Goal: Task Accomplishment & Management: Manage account settings

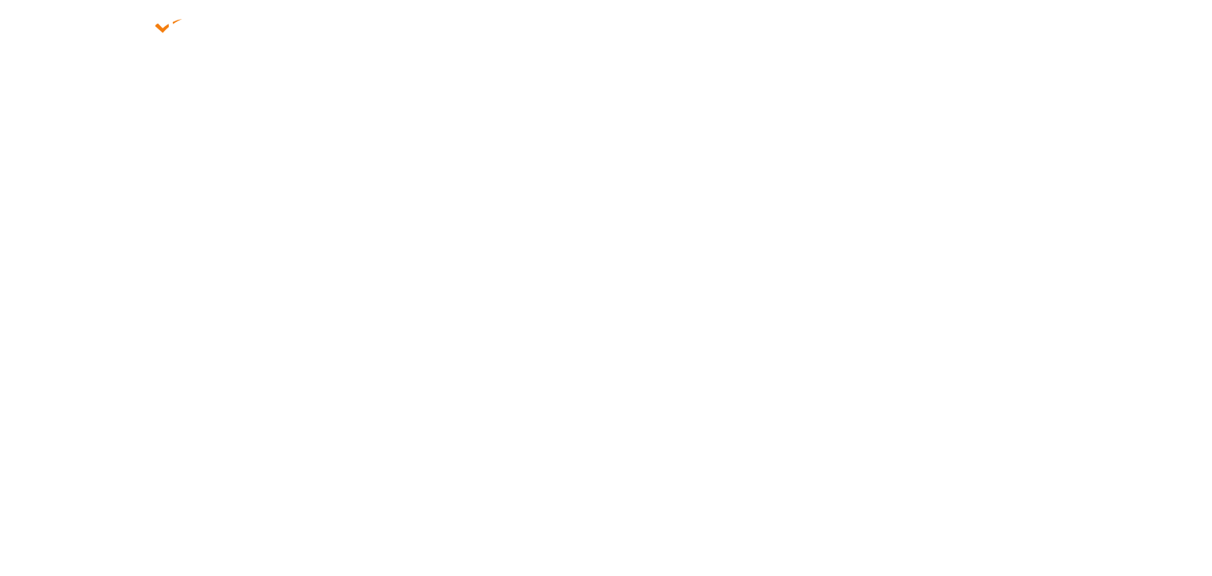
click at [823, 342] on div at bounding box center [606, 262] width 1212 height 525
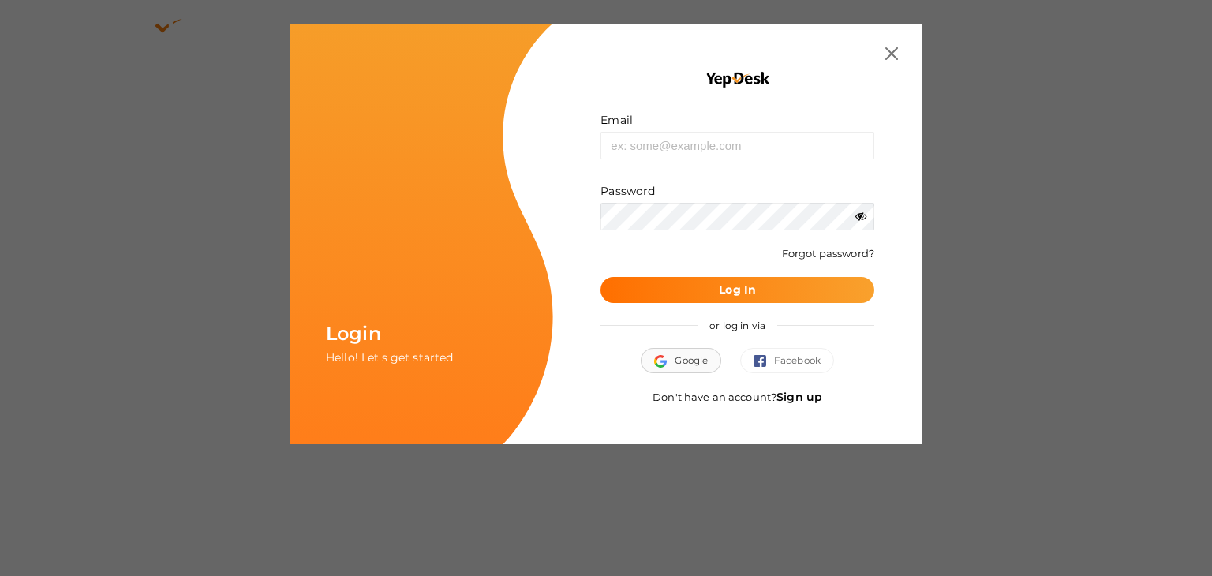
click at [670, 364] on img "button" at bounding box center [664, 361] width 21 height 13
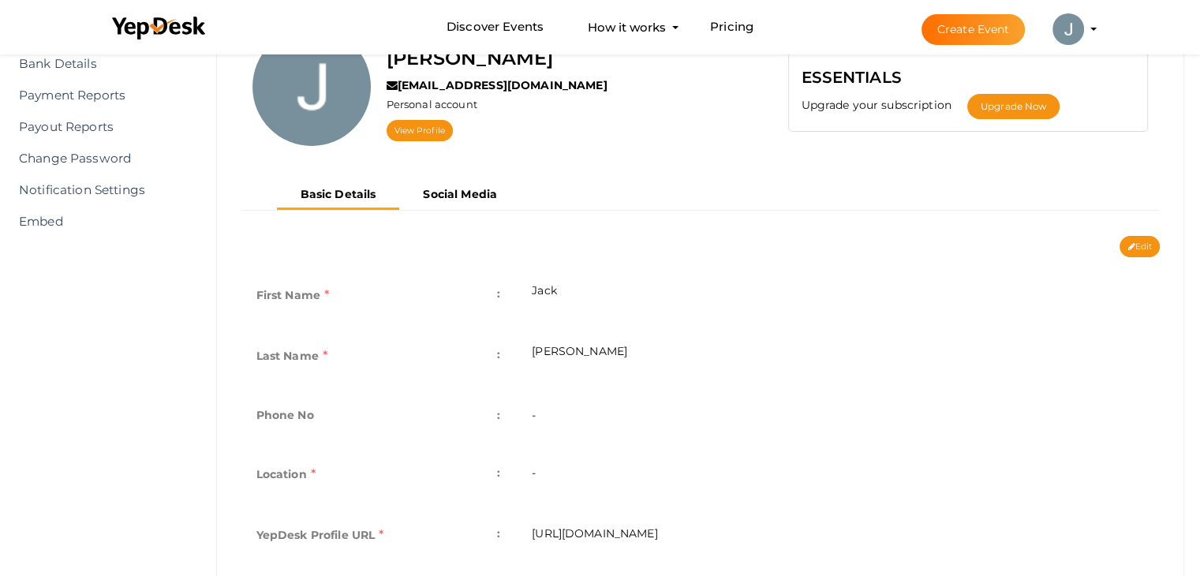
scroll to position [159, 0]
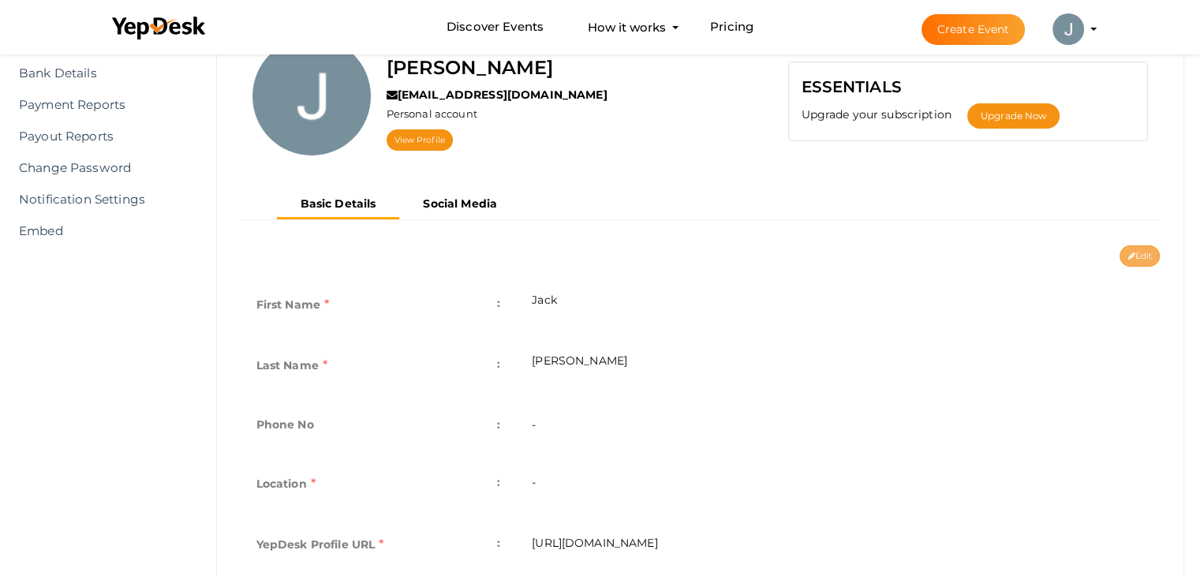
click at [1129, 256] on icon at bounding box center [1130, 256] width 7 height 9
type input "Jack"
type input "Antony"
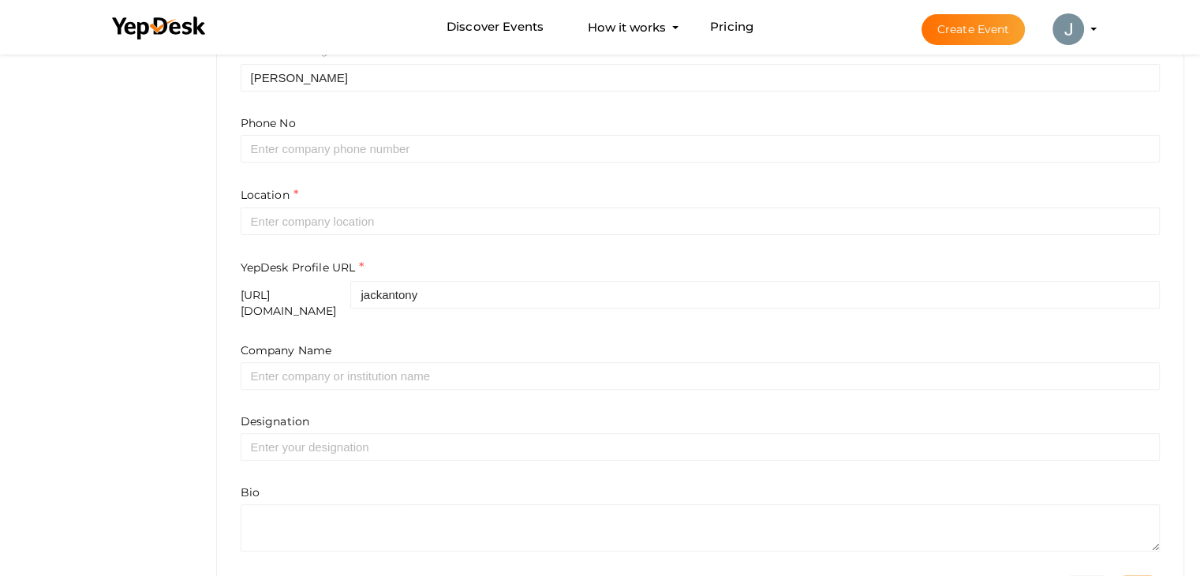
scroll to position [510, 0]
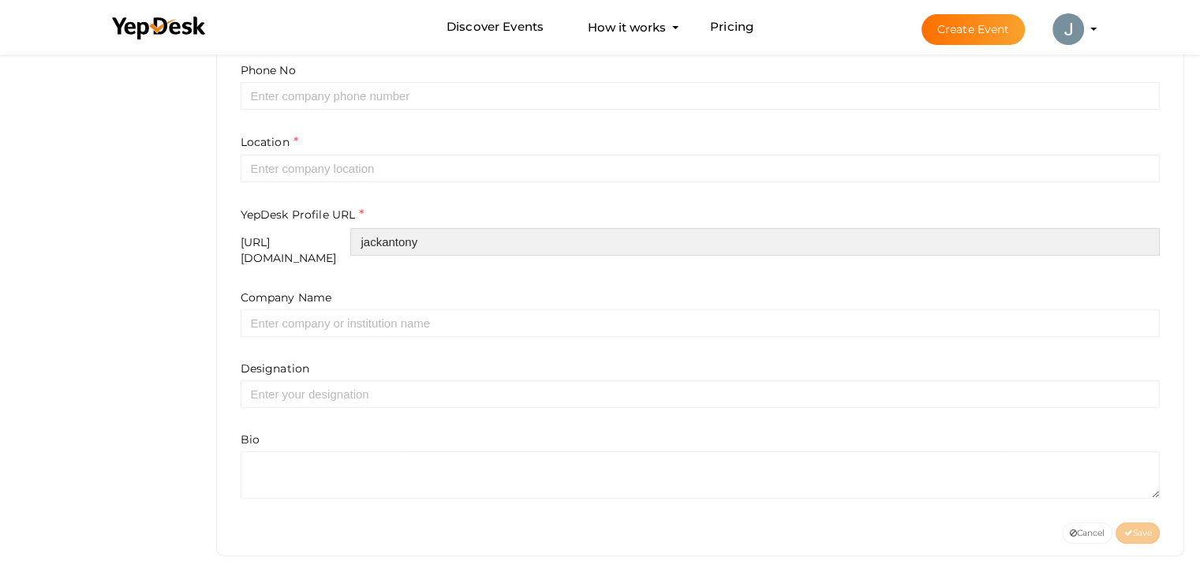
click at [644, 247] on input "jackantony" at bounding box center [754, 242] width 809 height 28
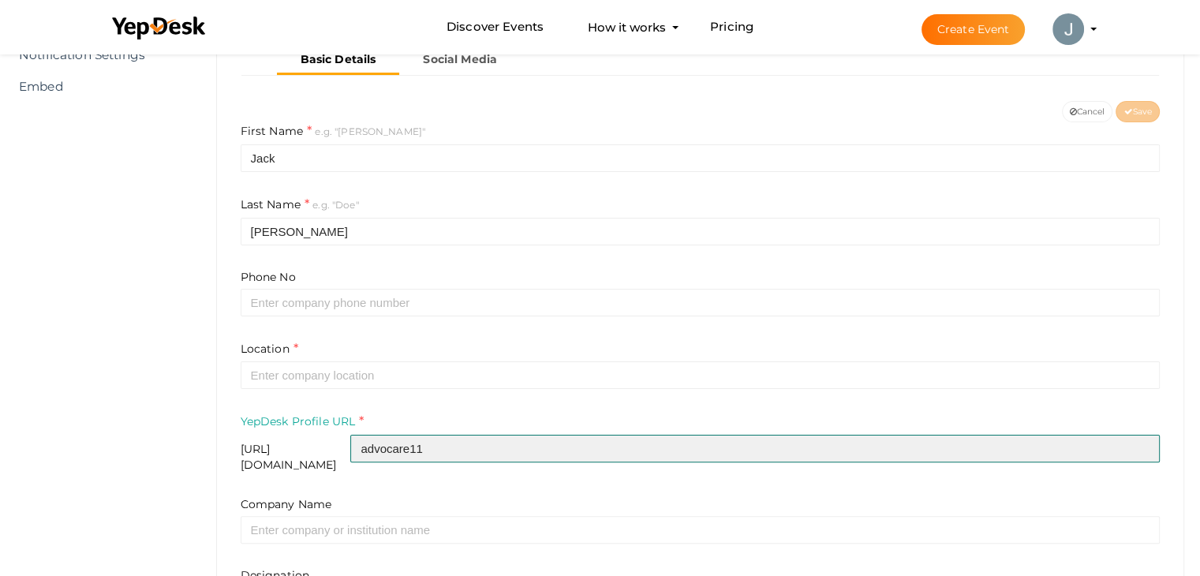
scroll to position [303, 0]
type input "advocare11"
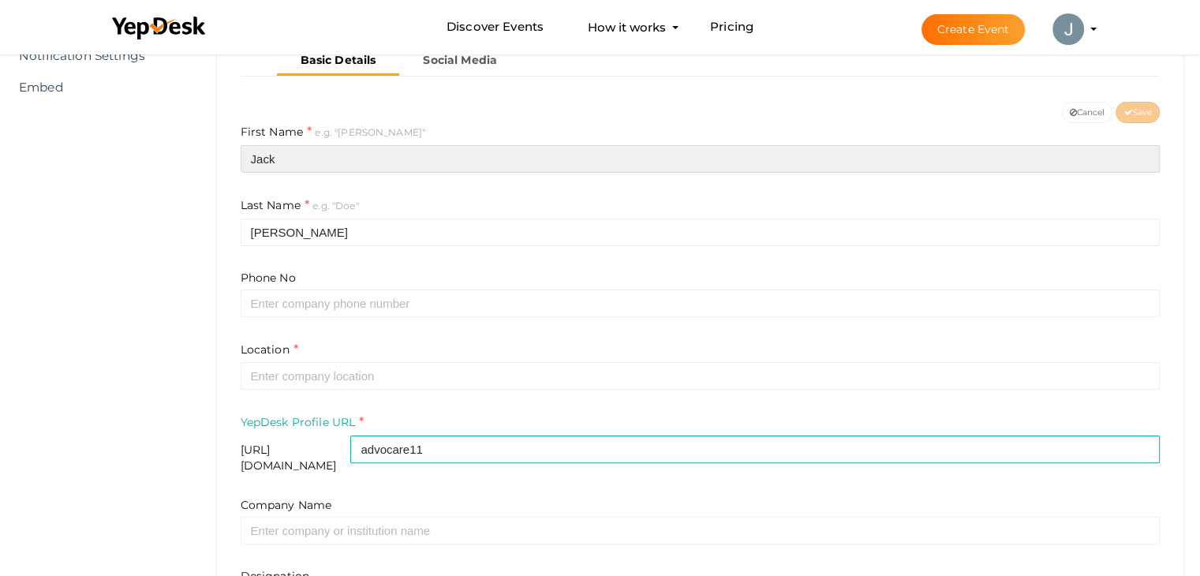
click at [398, 162] on input "Jack" at bounding box center [701, 159] width 920 height 28
paste input "advocare arthritis osteoporosis & rheumatology associates,"
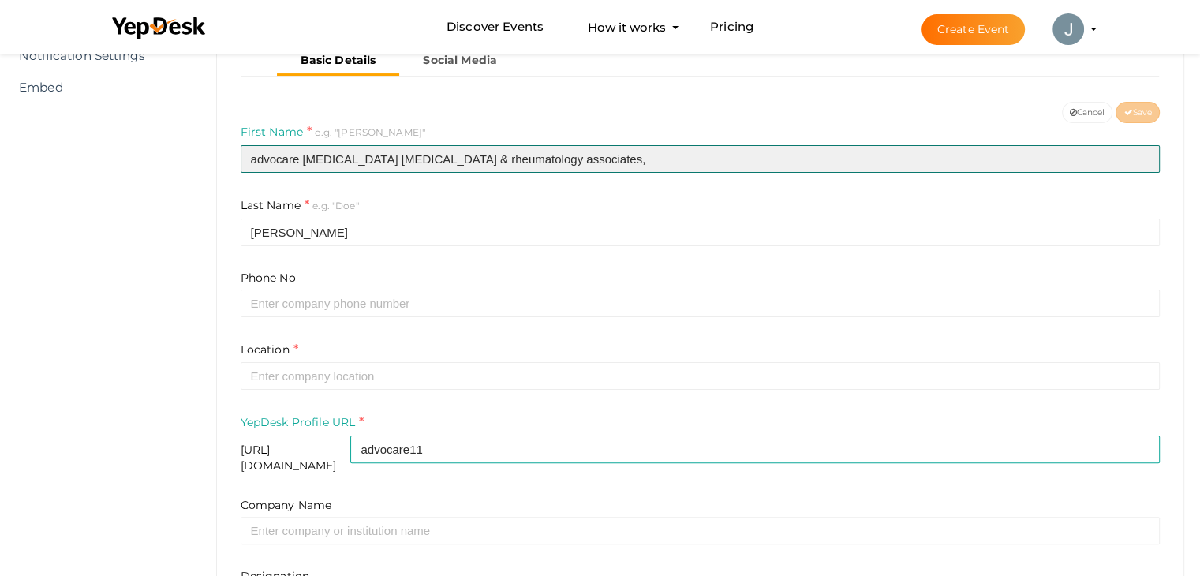
drag, startPoint x: 344, startPoint y: 159, endPoint x: 553, endPoint y: 186, distance: 210.8
click at [553, 186] on div "First Name e.g. "John" advocare arthritis osteoporosis & rheumatology associate…" at bounding box center [701, 184] width 920 height 123
click at [348, 158] on input "advocare arthritis osteoporosis & rheumatology associates," at bounding box center [701, 159] width 920 height 28
drag, startPoint x: 342, startPoint y: 158, endPoint x: 567, endPoint y: 147, distance: 225.1
click at [567, 147] on input "advocare arthritis osteoporosis & rheumatology associates," at bounding box center [701, 159] width 920 height 28
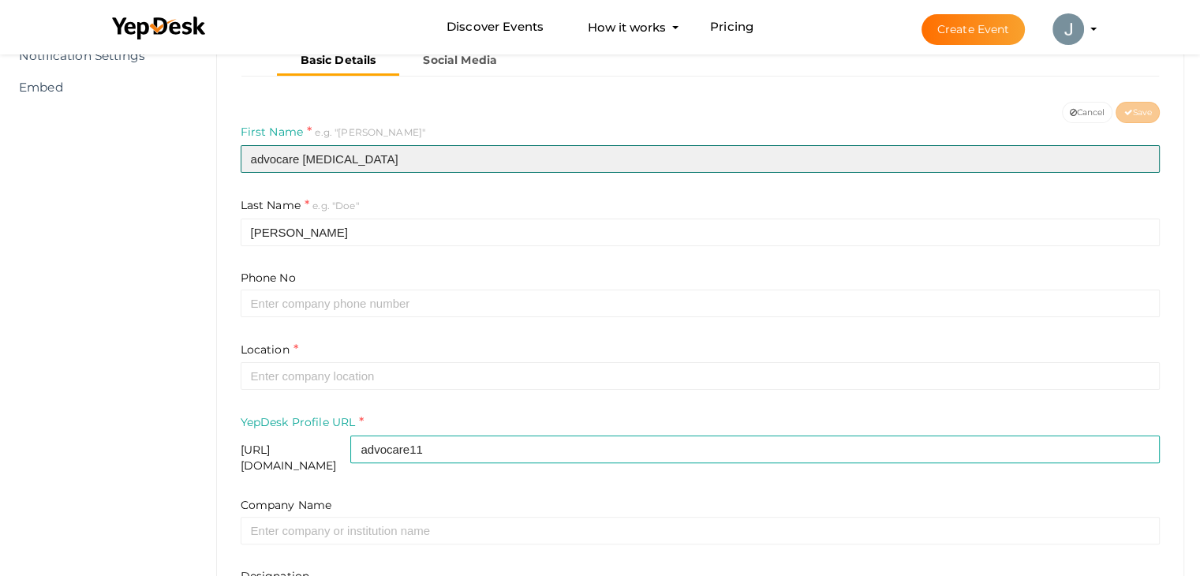
type input "advocare arthritis"
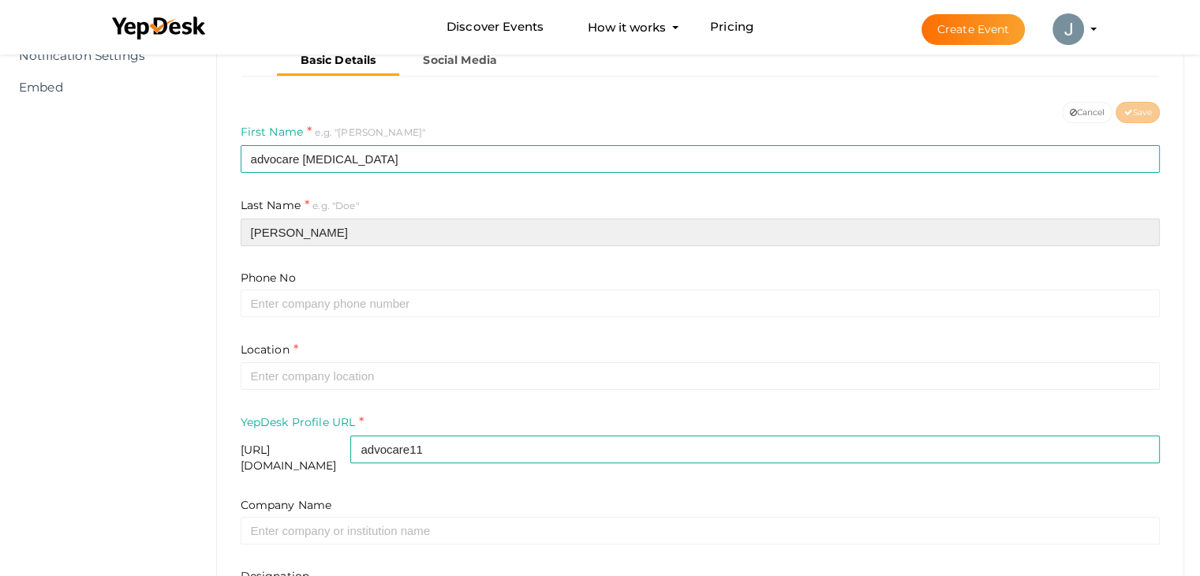
click at [517, 226] on input "Antony" at bounding box center [701, 232] width 920 height 28
paste input "osteoporosis & rheumatology associates,"
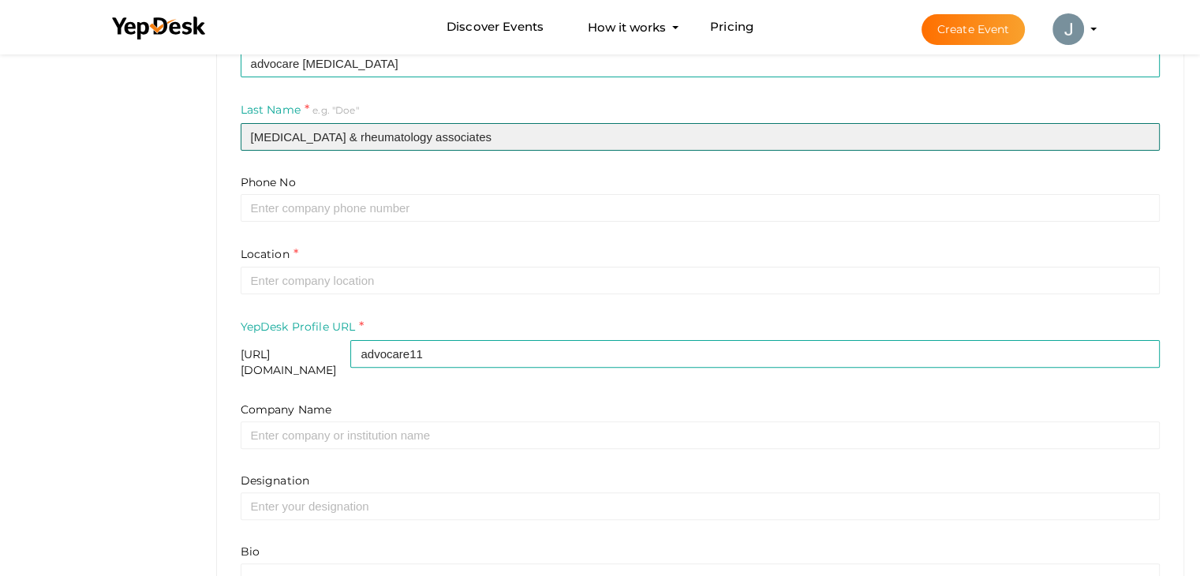
scroll to position [406, 0]
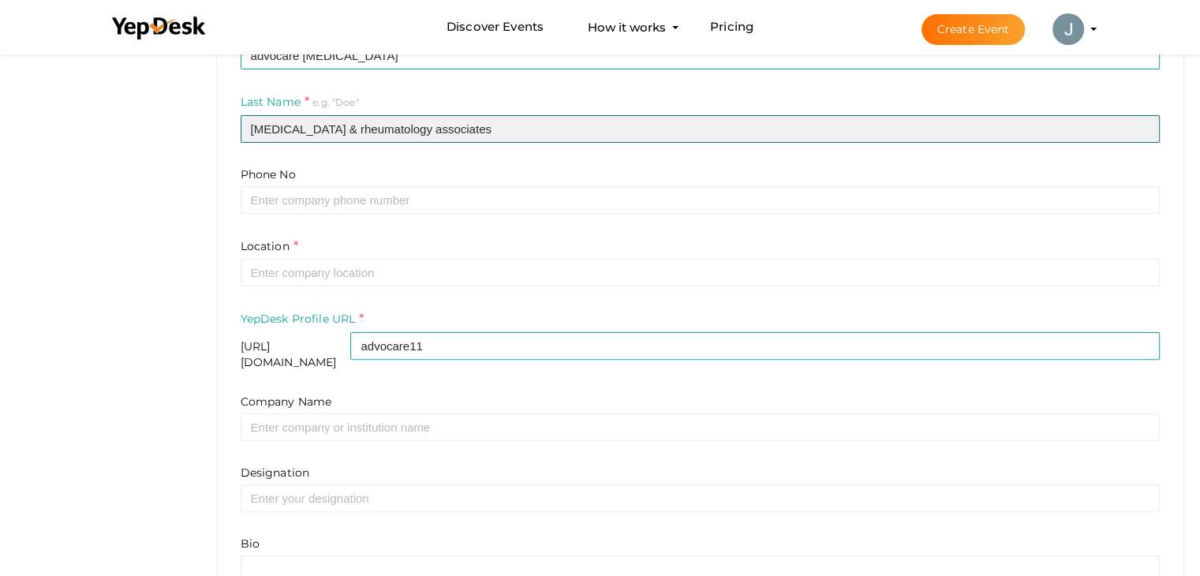
type input "osteoporosis & rheumatology associates"
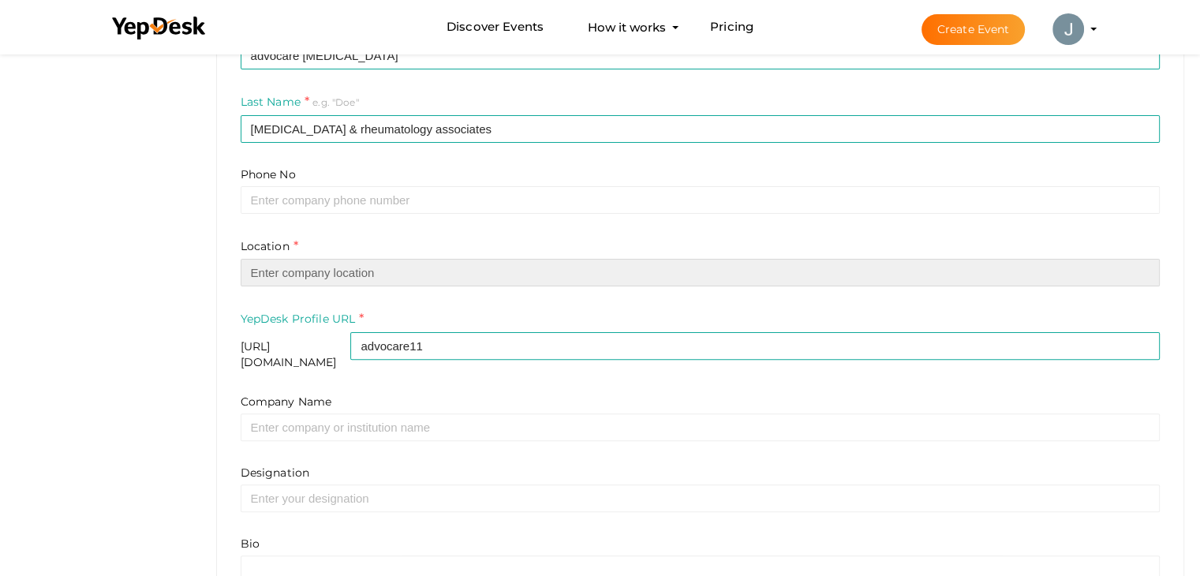
click at [461, 274] on input "text" at bounding box center [701, 273] width 920 height 28
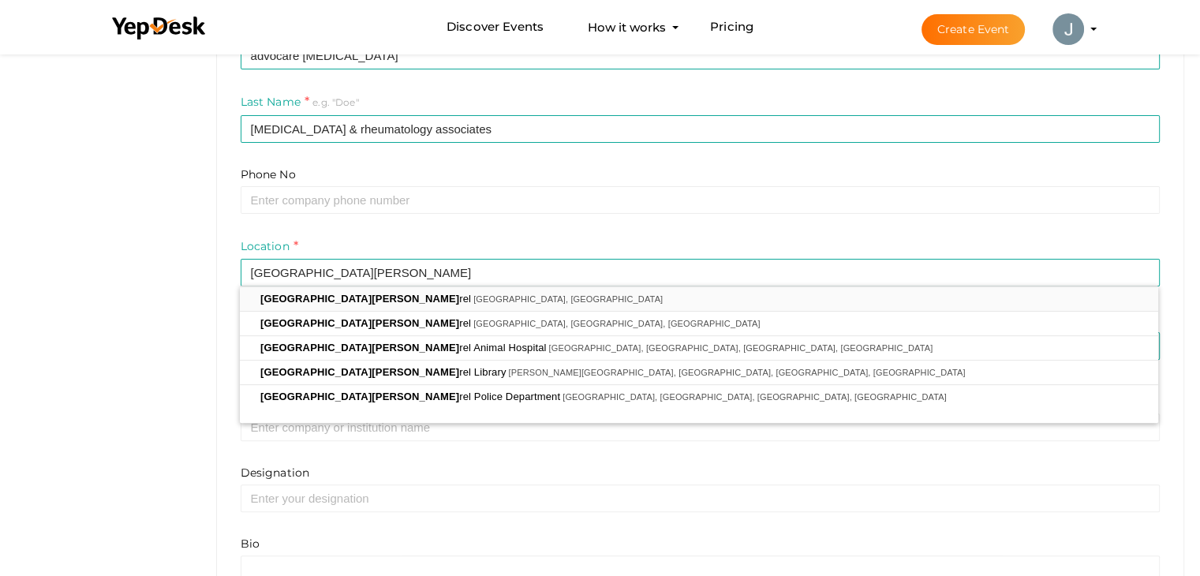
type input "Mount Laurel, NJ, USA"
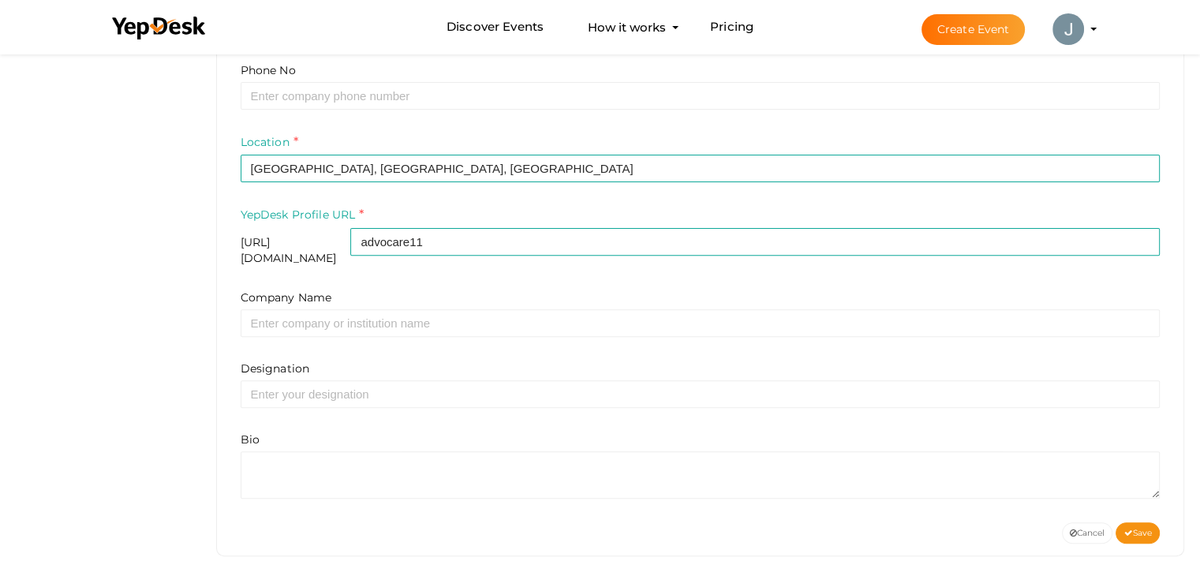
scroll to position [510, 0]
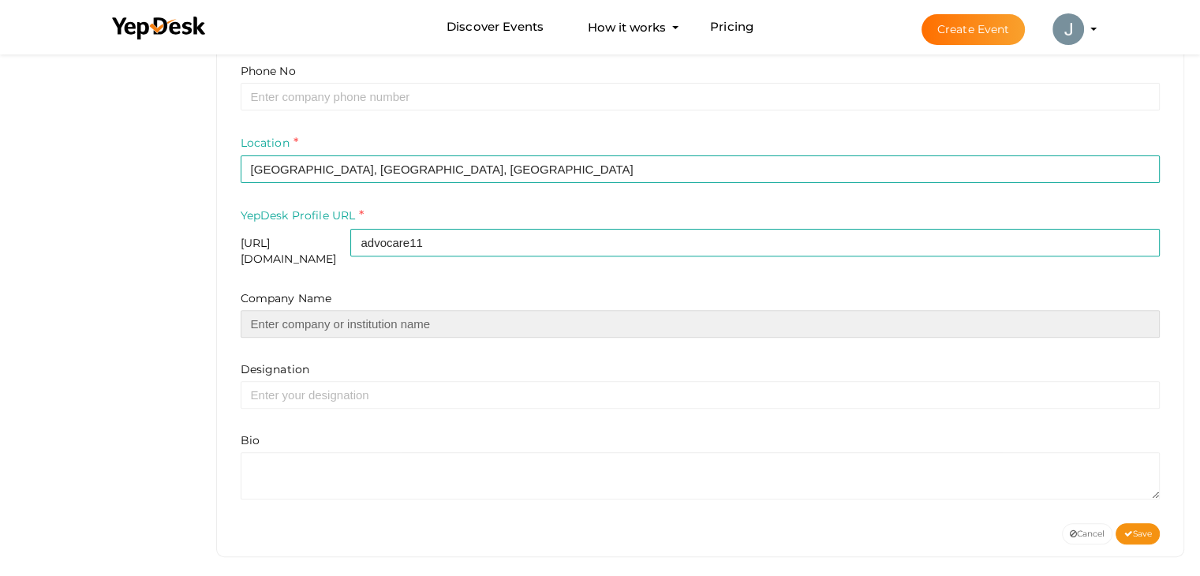
click at [436, 310] on input "text" at bounding box center [701, 324] width 920 height 28
type input "Advocareaora"
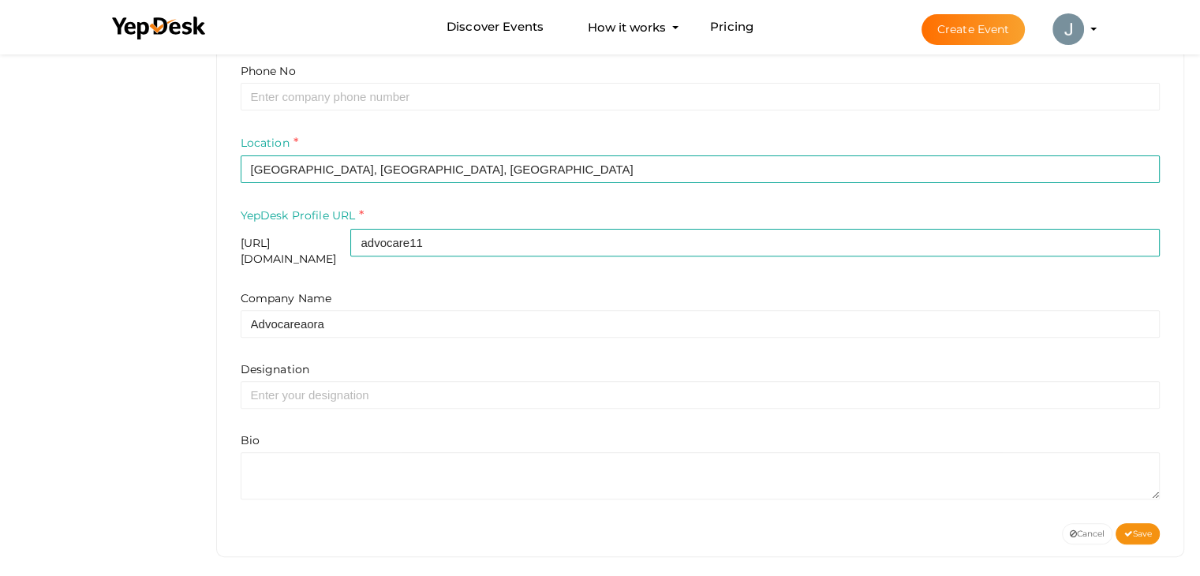
click at [398, 439] on div "Bio" at bounding box center [701, 465] width 920 height 67
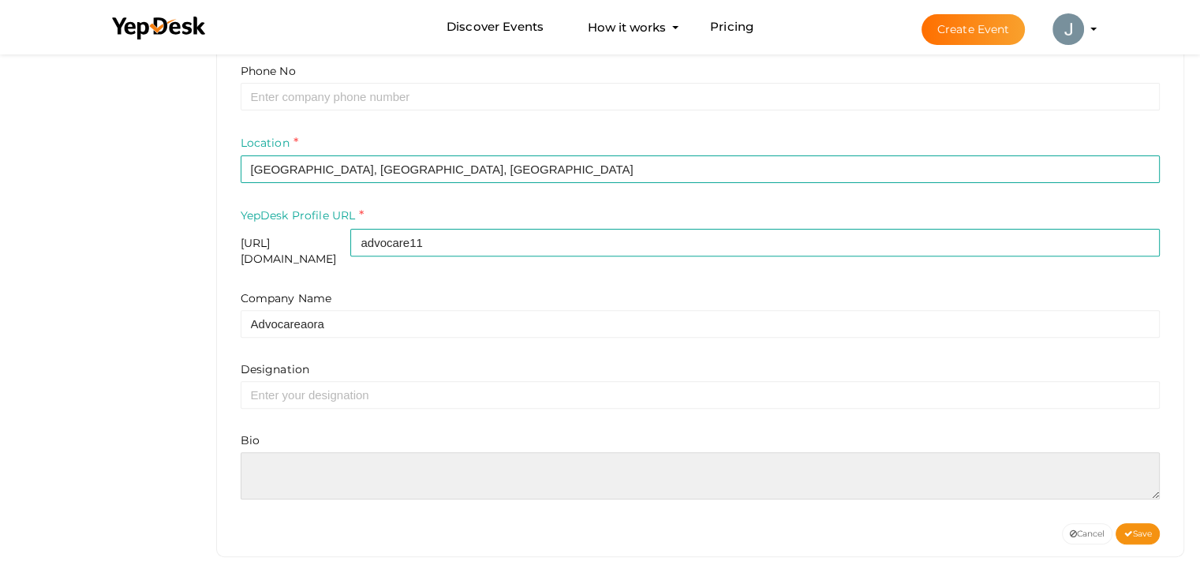
click at [395, 452] on textarea at bounding box center [701, 475] width 920 height 47
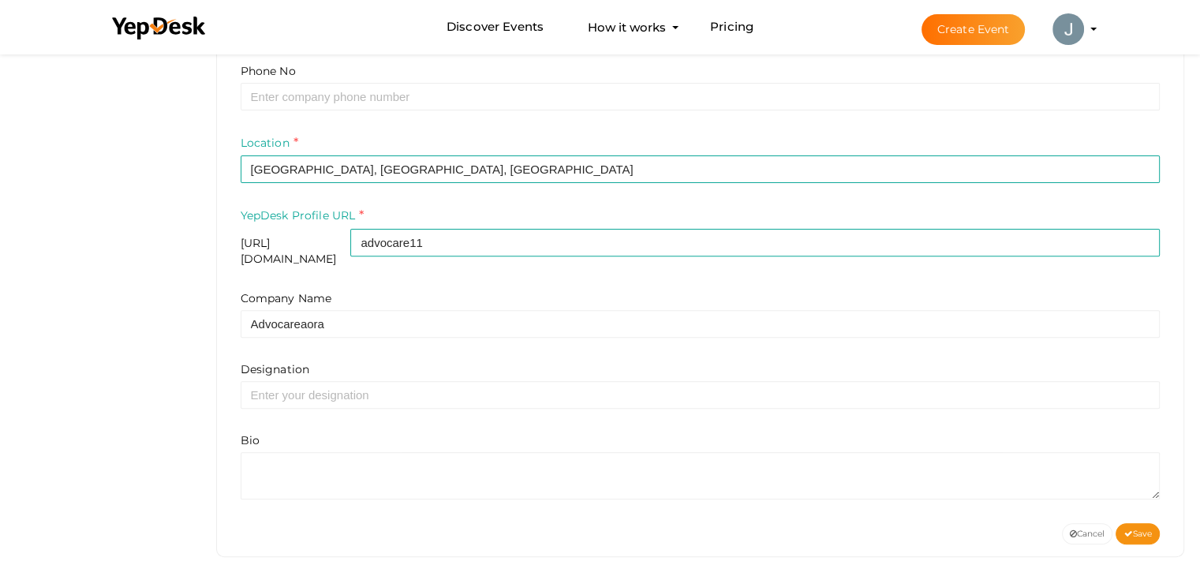
drag, startPoint x: 566, startPoint y: 428, endPoint x: 533, endPoint y: 471, distance: 53.5
click at [533, 471] on div "Bio" at bounding box center [701, 465] width 920 height 67
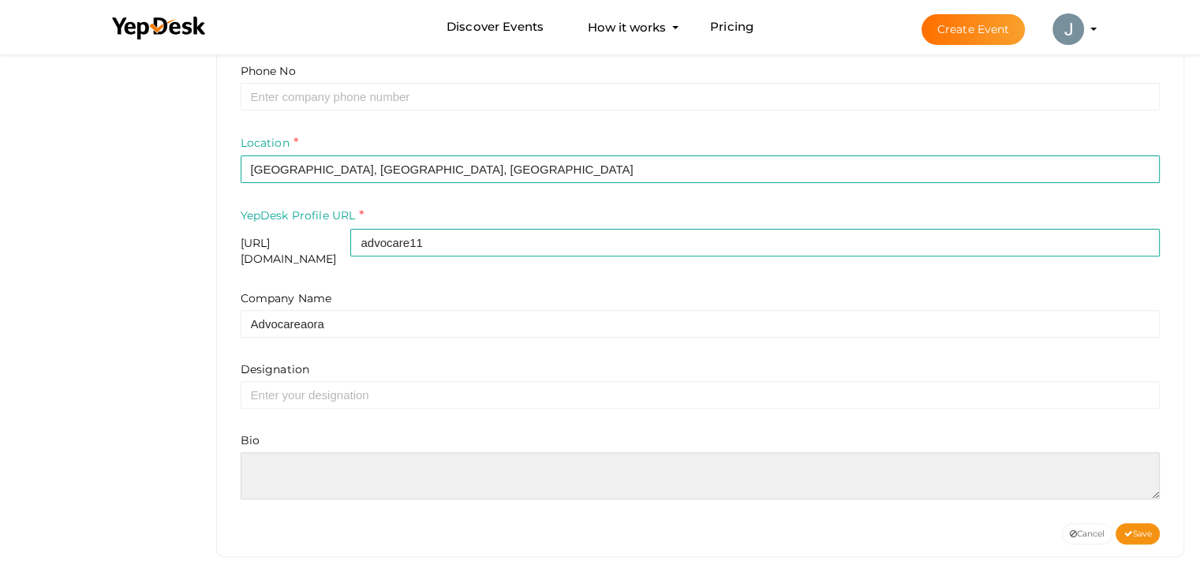
click at [533, 471] on textarea at bounding box center [701, 475] width 920 height 47
paste textarea "Looking for expert care in managing arthritis, osteoporosis, or rheumatoid arth…"
type textarea "Looking for expert care in managing arthritis, osteoporosis, or rheumatoid arth…"
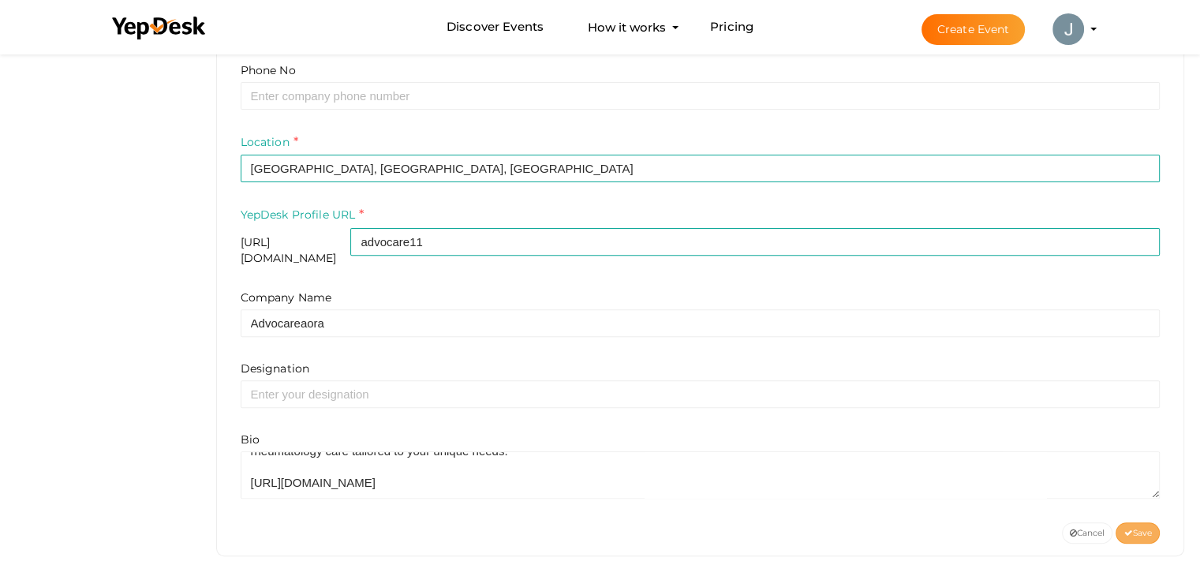
click at [1137, 528] on span "Save" at bounding box center [1137, 533] width 28 height 10
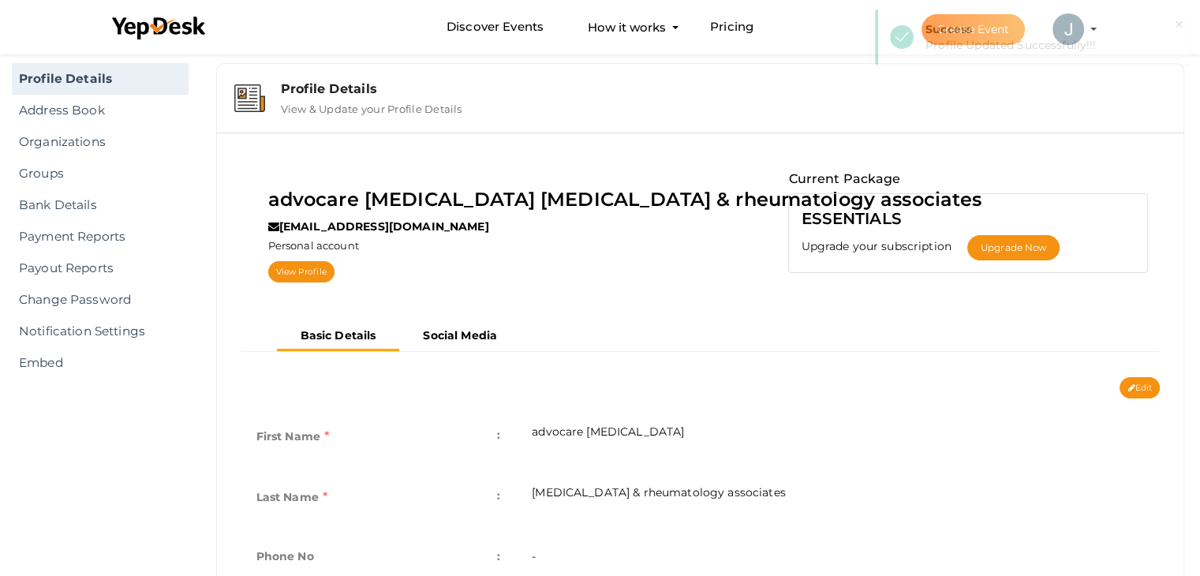
scroll to position [0, 0]
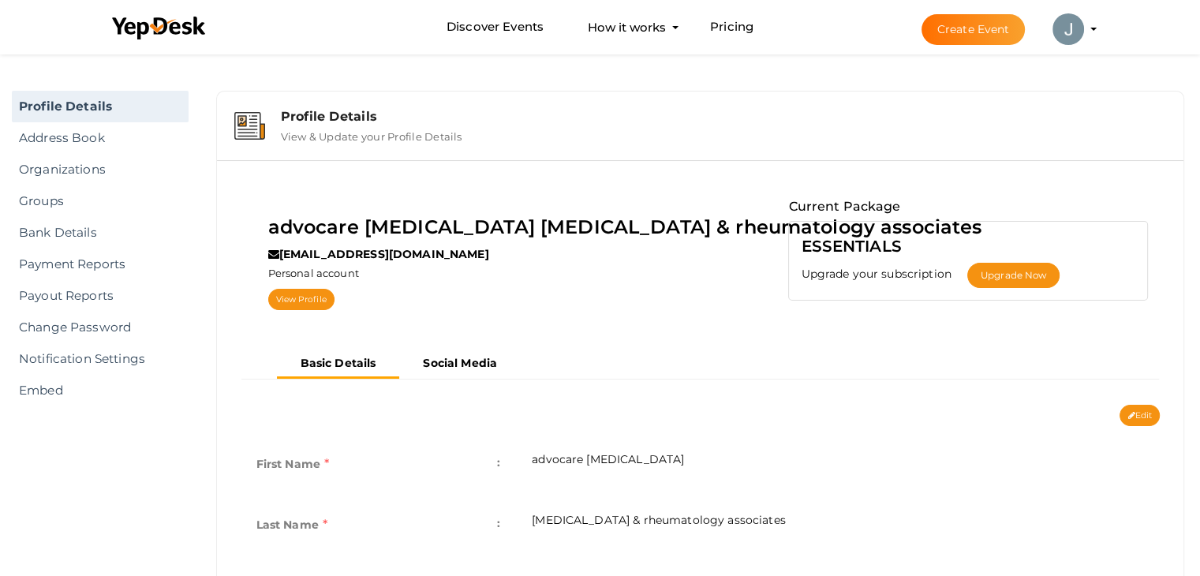
click at [1073, 42] on img at bounding box center [1068, 29] width 32 height 32
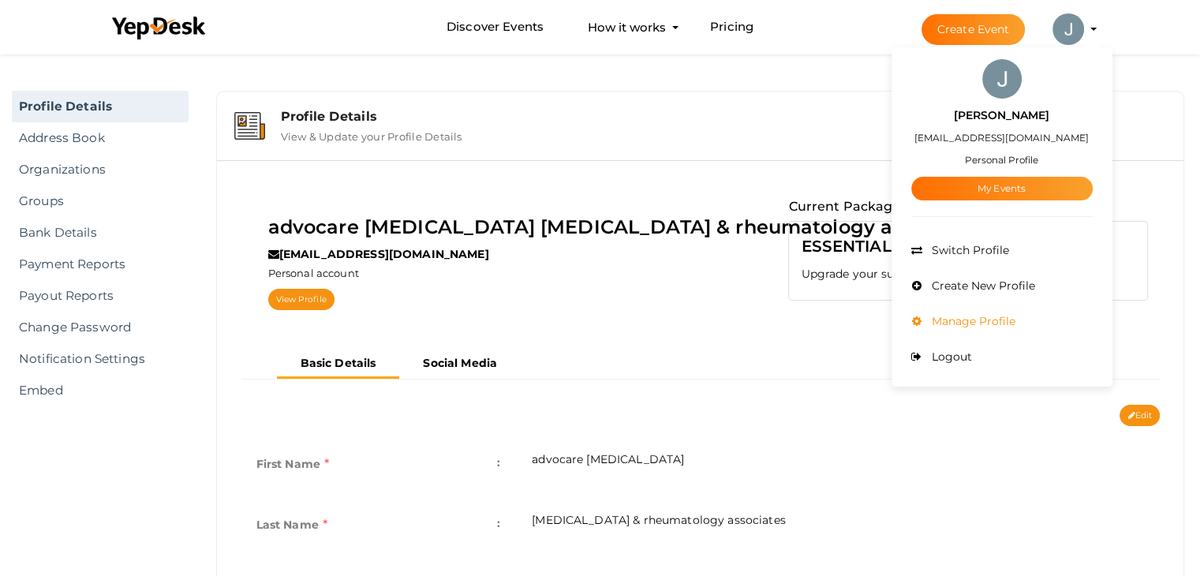
click at [972, 317] on span "Manage Profile" at bounding box center [972, 321] width 88 height 14
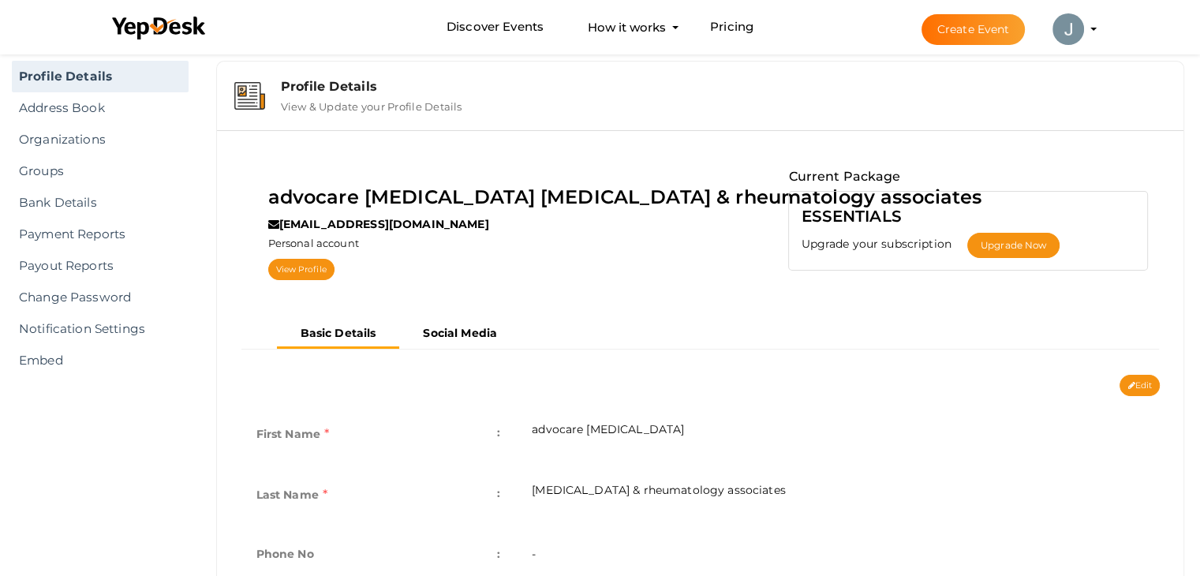
scroll to position [163, 0]
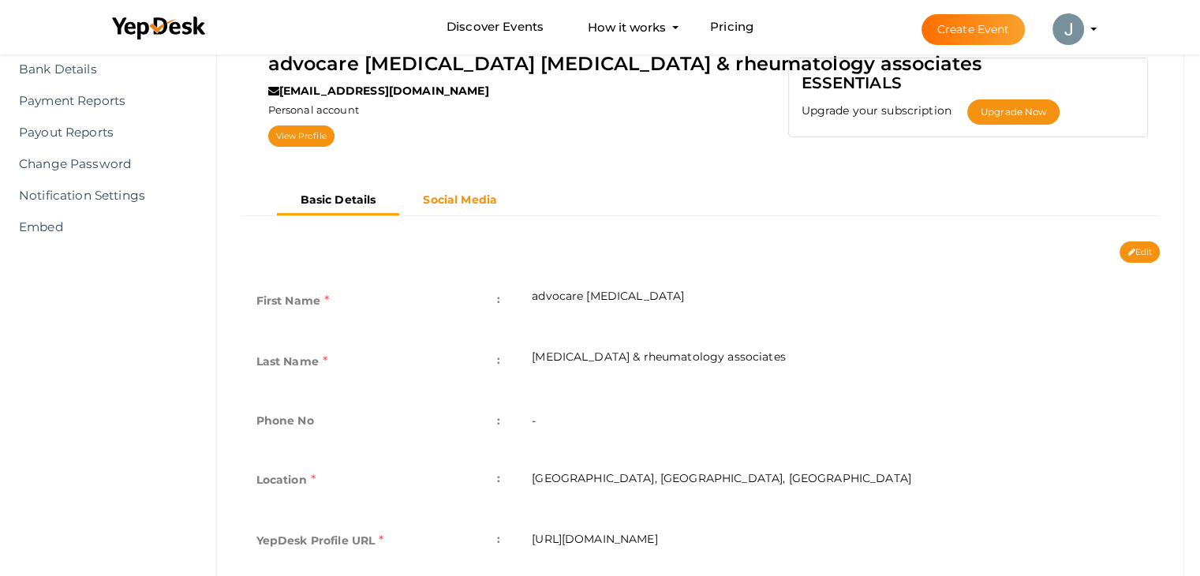
drag, startPoint x: 469, startPoint y: 215, endPoint x: 466, endPoint y: 207, distance: 8.5
click at [466, 207] on nav "Basic Details Social Media" at bounding box center [701, 205] width 920 height 39
click at [466, 207] on button "Social Media" at bounding box center [459, 200] width 121 height 26
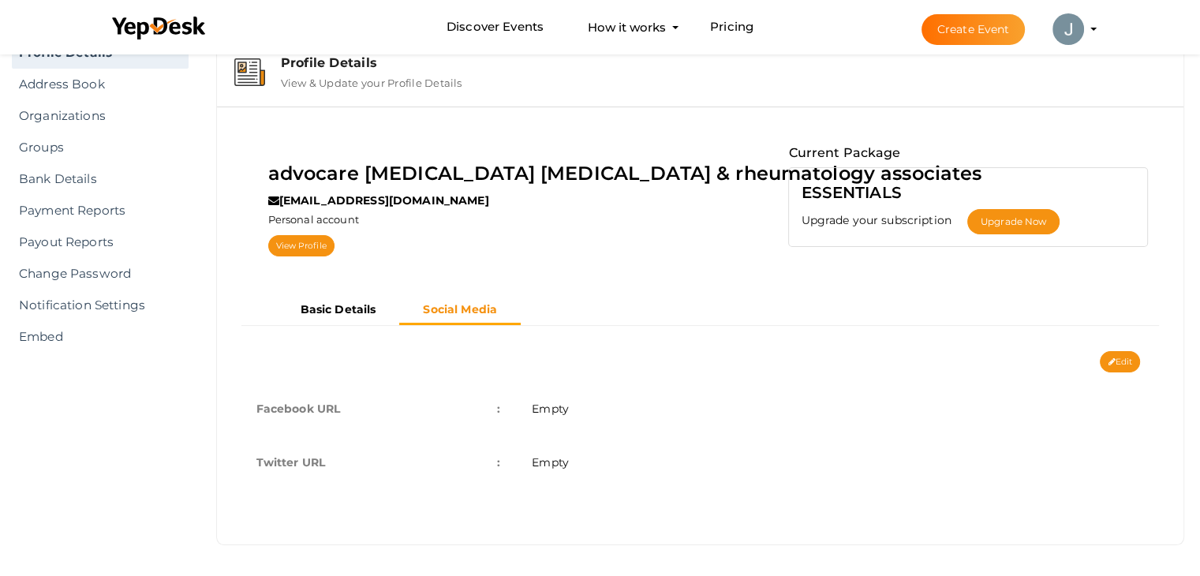
click at [466, 207] on div "jackantonynri@gmail.com" at bounding box center [625, 202] width 714 height 20
click at [1124, 351] on div "Edit Cancel Save Facebook URL : Empty Twitter URL : Empty Cancel Save" at bounding box center [700, 351] width 943 height 0
click at [1124, 367] on button "Edit" at bounding box center [1120, 361] width 40 height 21
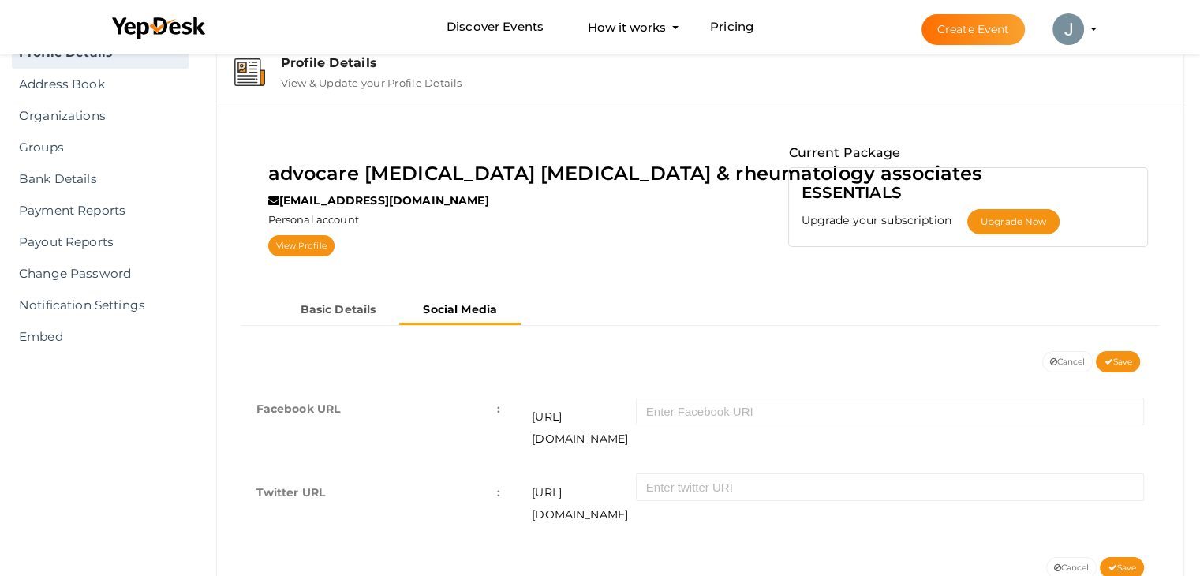
scroll to position [82, 0]
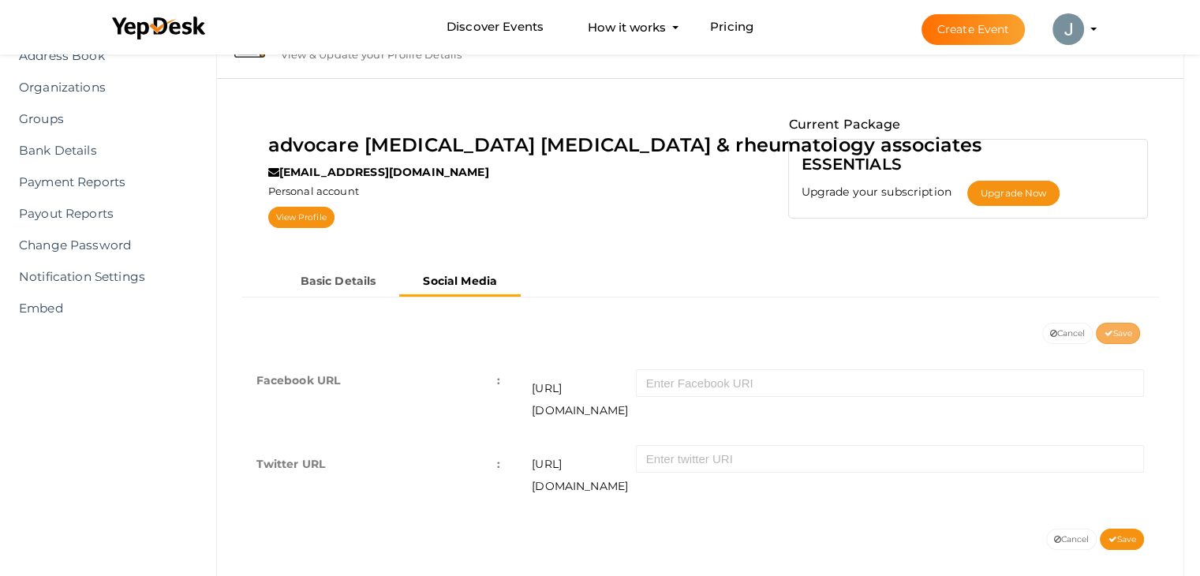
click at [1111, 335] on span "Save" at bounding box center [1117, 333] width 28 height 10
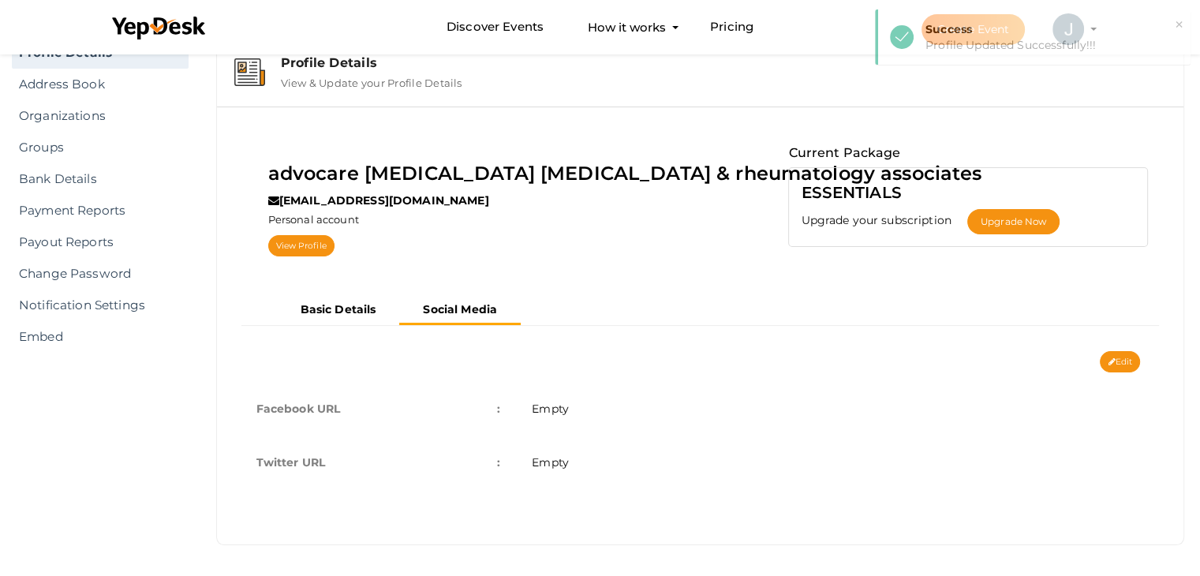
click at [372, 286] on div "advocare arthritis osteoporosis & rheumatology associates jackantonynri@gmail.c…" at bounding box center [700, 207] width 943 height 177
click at [301, 244] on link "View Profile" at bounding box center [301, 245] width 66 height 21
